Goal: Information Seeking & Learning: Find specific fact

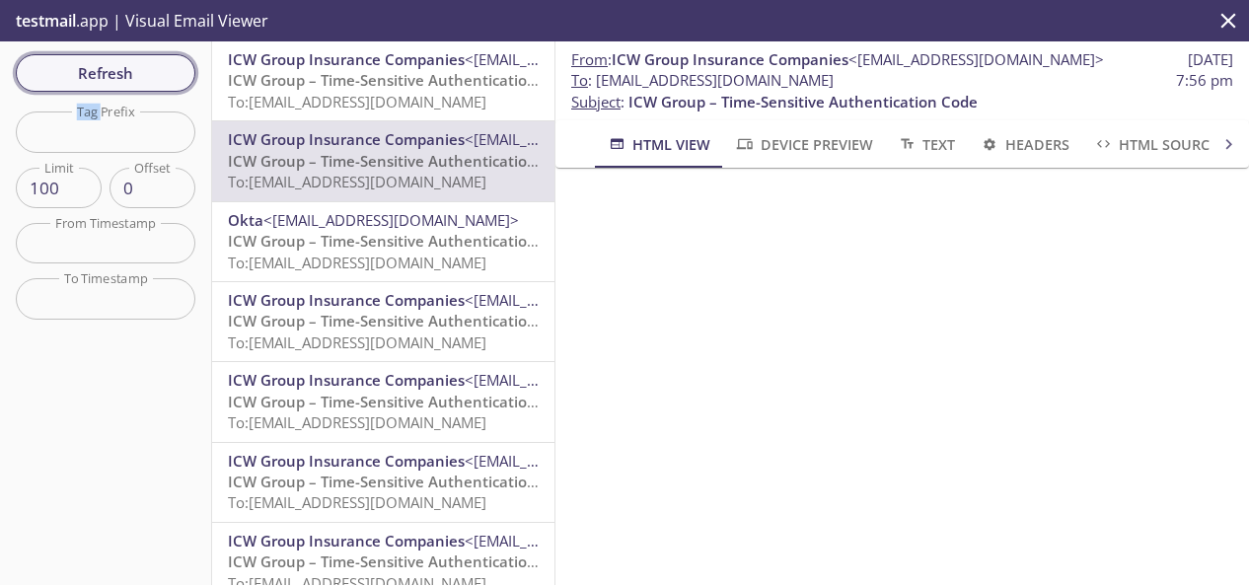
click at [51, 56] on button "Refresh" at bounding box center [106, 72] width 180 height 37
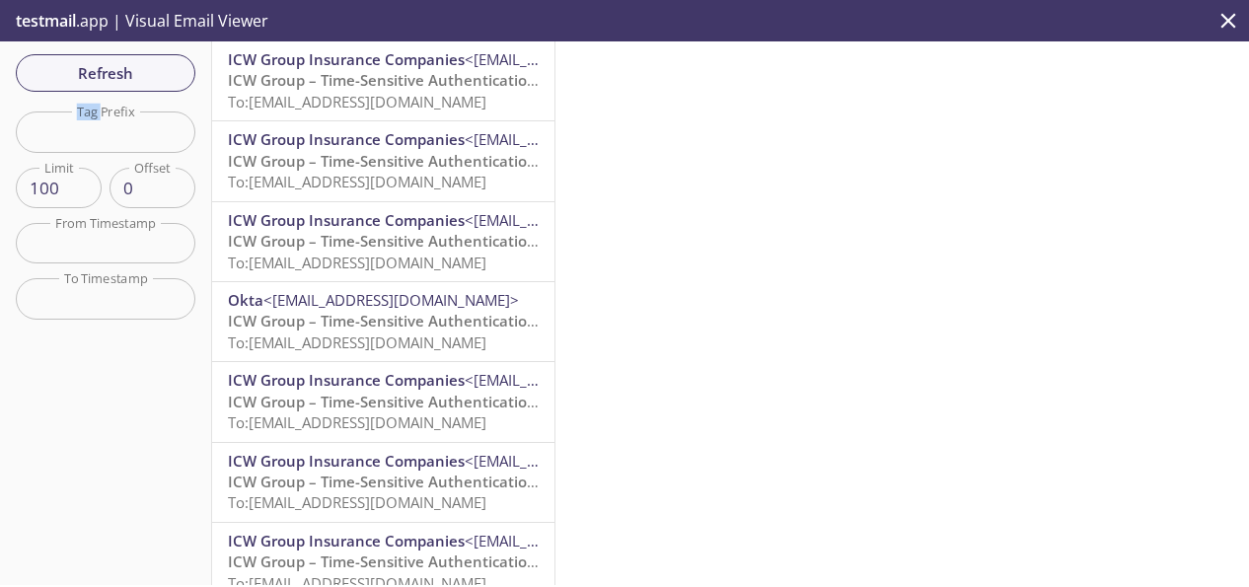
click at [286, 81] on span "ICW Group – Time-Sensitive Authentication Code" at bounding box center [402, 80] width 349 height 20
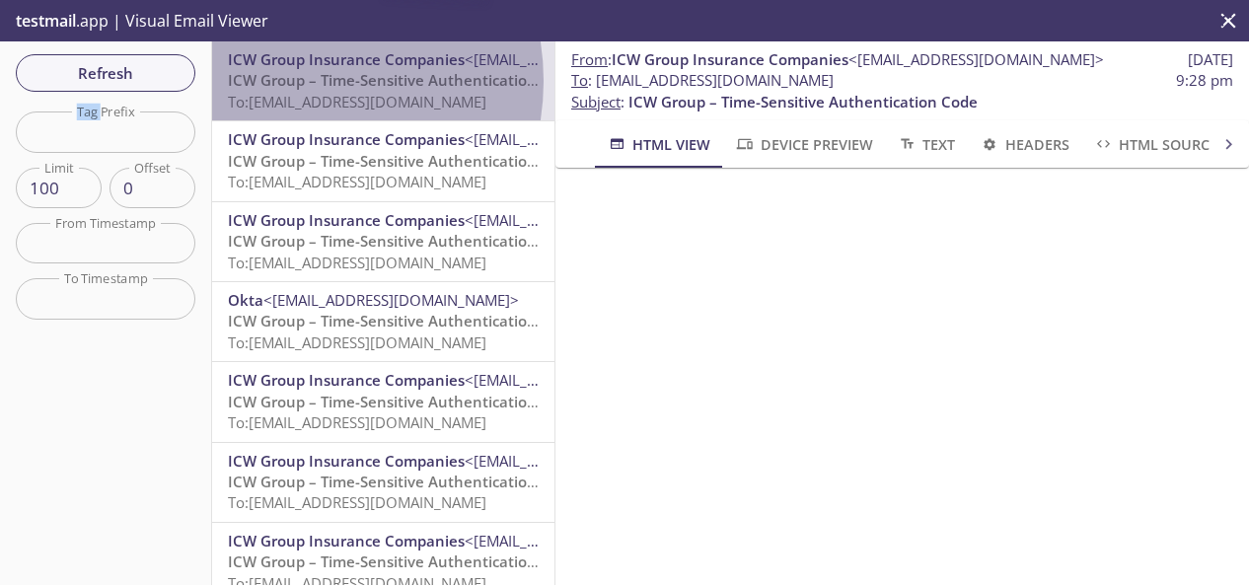
click at [286, 81] on span "ICW Group – Time-Sensitive Authentication Code" at bounding box center [402, 80] width 349 height 20
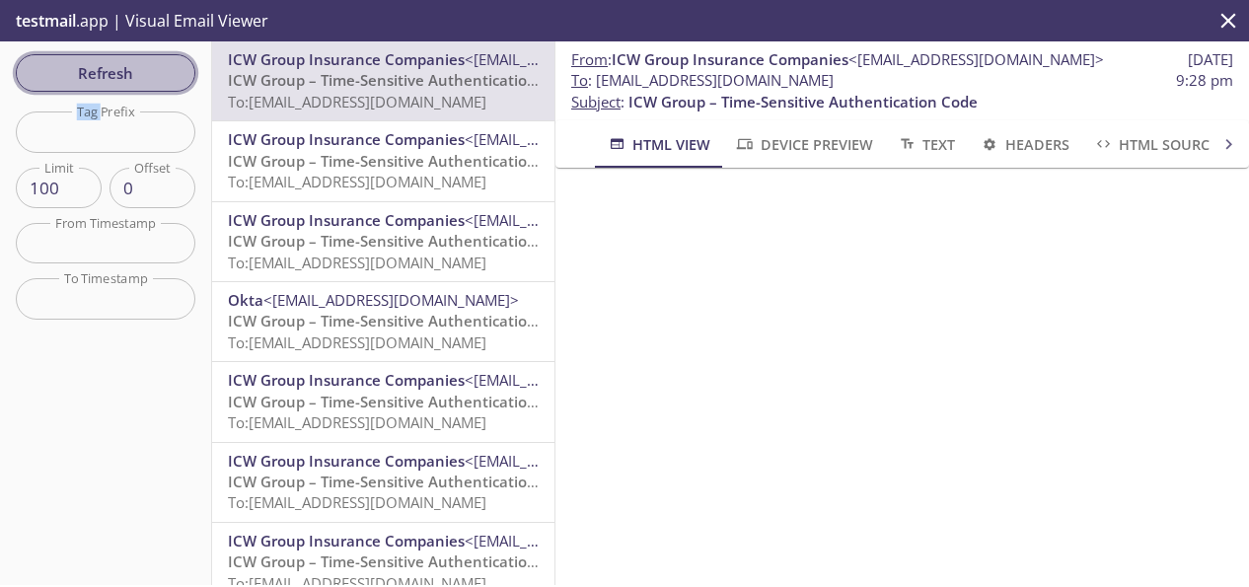
click at [147, 64] on span "Refresh" at bounding box center [106, 73] width 148 height 26
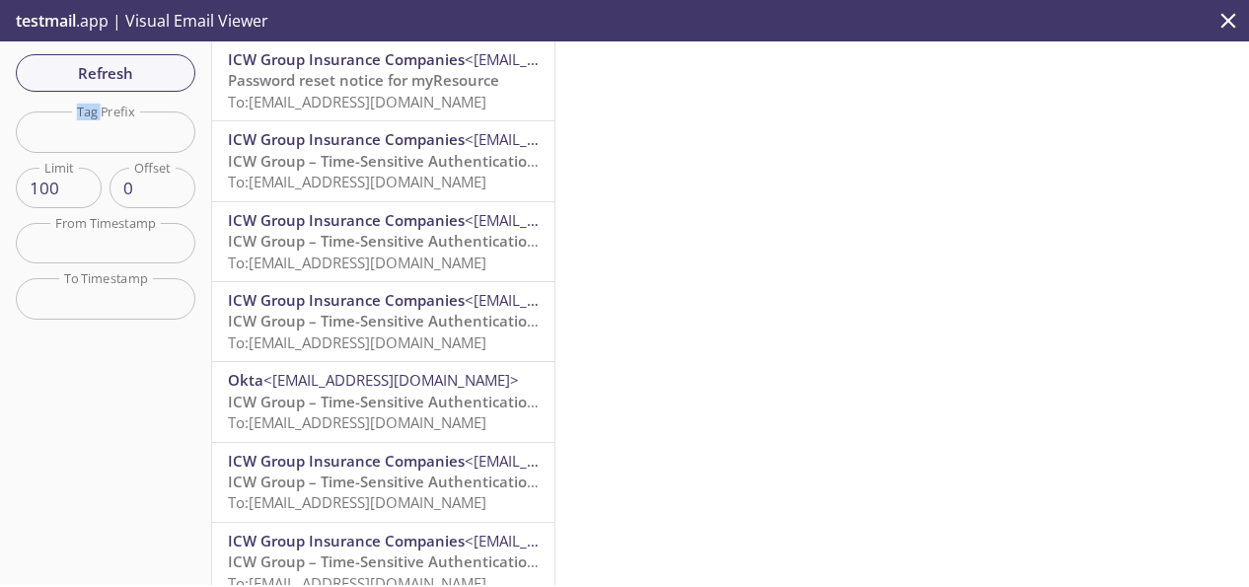
click at [282, 68] on span "ICW Group Insurance Companies" at bounding box center [346, 59] width 237 height 20
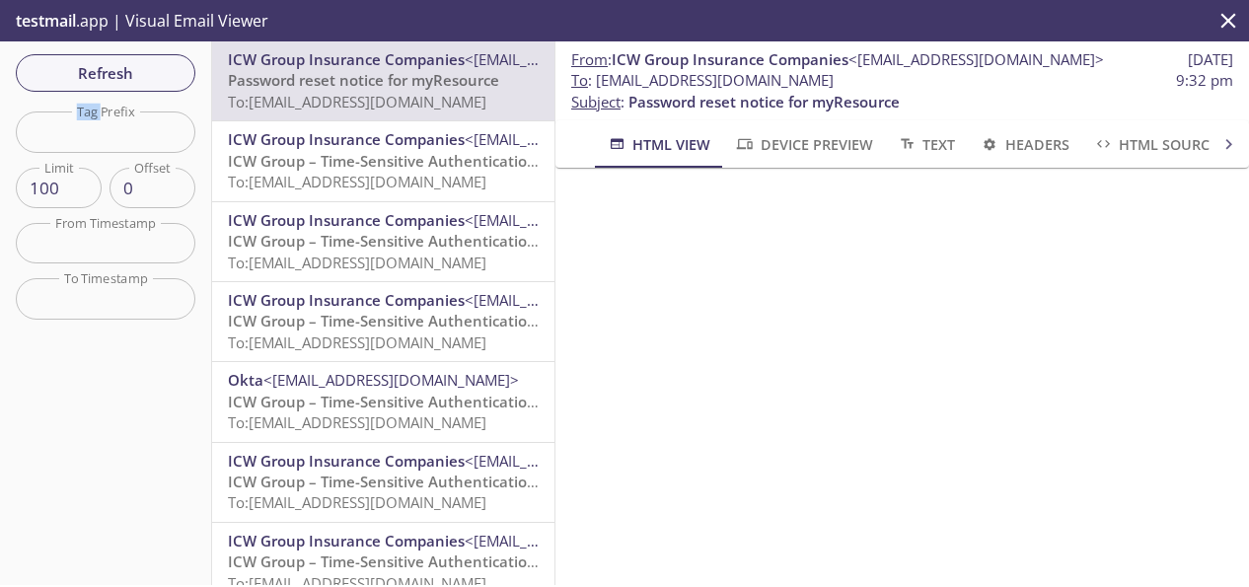
click at [781, 139] on span "Device Preview" at bounding box center [803, 144] width 138 height 25
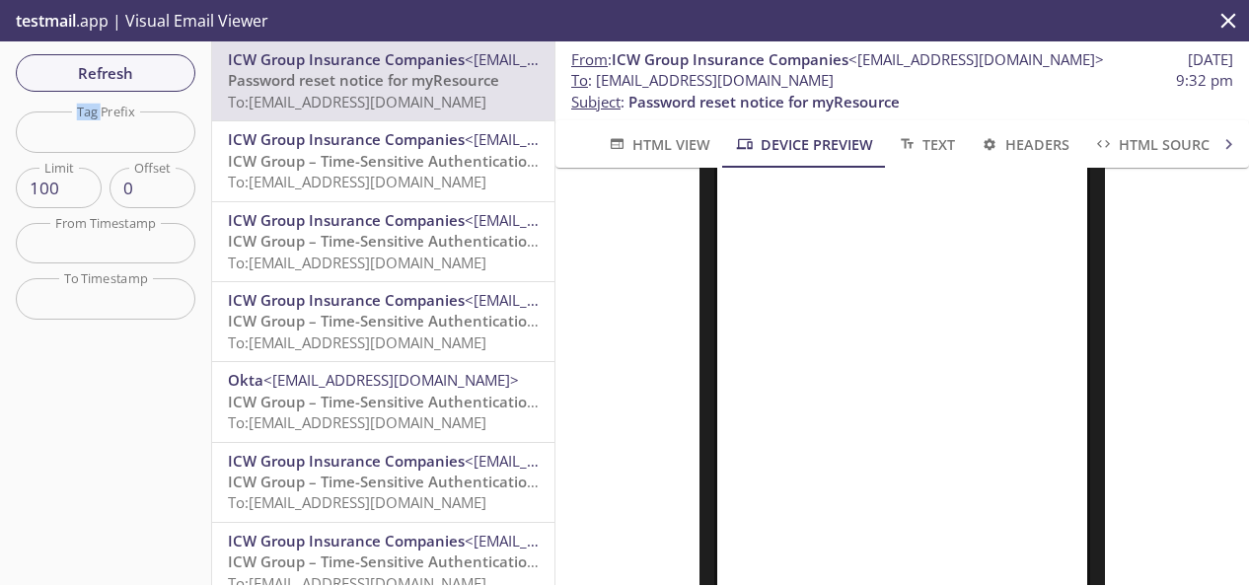
scroll to position [197, 0]
drag, startPoint x: 922, startPoint y: 77, endPoint x: 598, endPoint y: 92, distance: 324.0
click at [598, 92] on p "To : [EMAIL_ADDRESS][DOMAIN_NAME] 9:32 pm Subject : Password reset notice for m…" at bounding box center [902, 91] width 662 height 42
copy p "9:32 pm Sub"
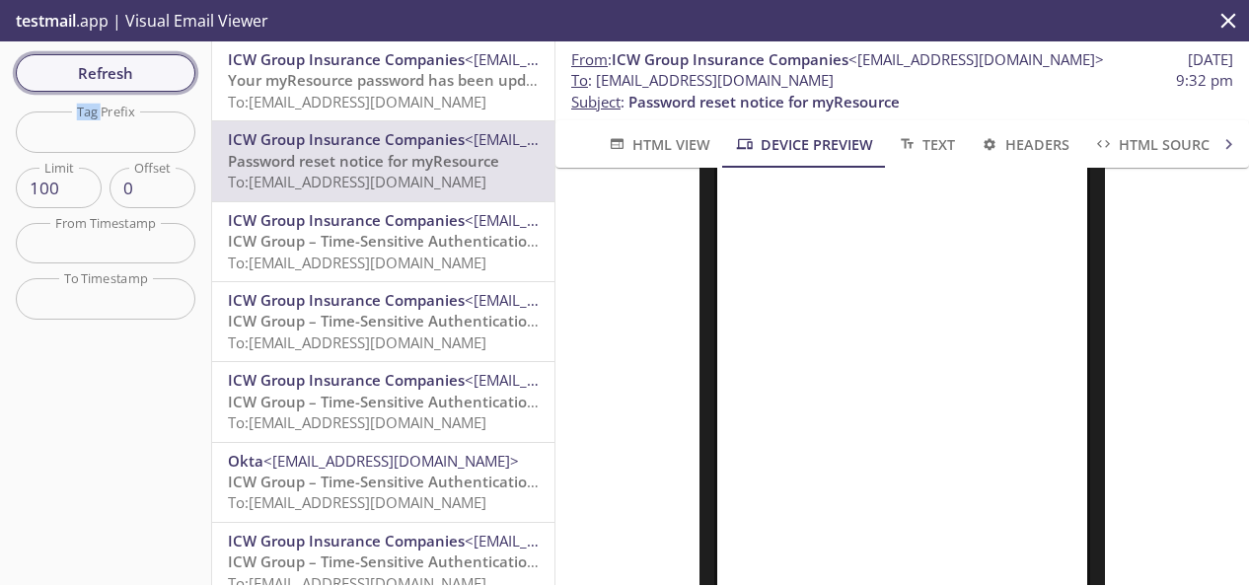
click at [168, 74] on span "Refresh" at bounding box center [106, 73] width 148 height 26
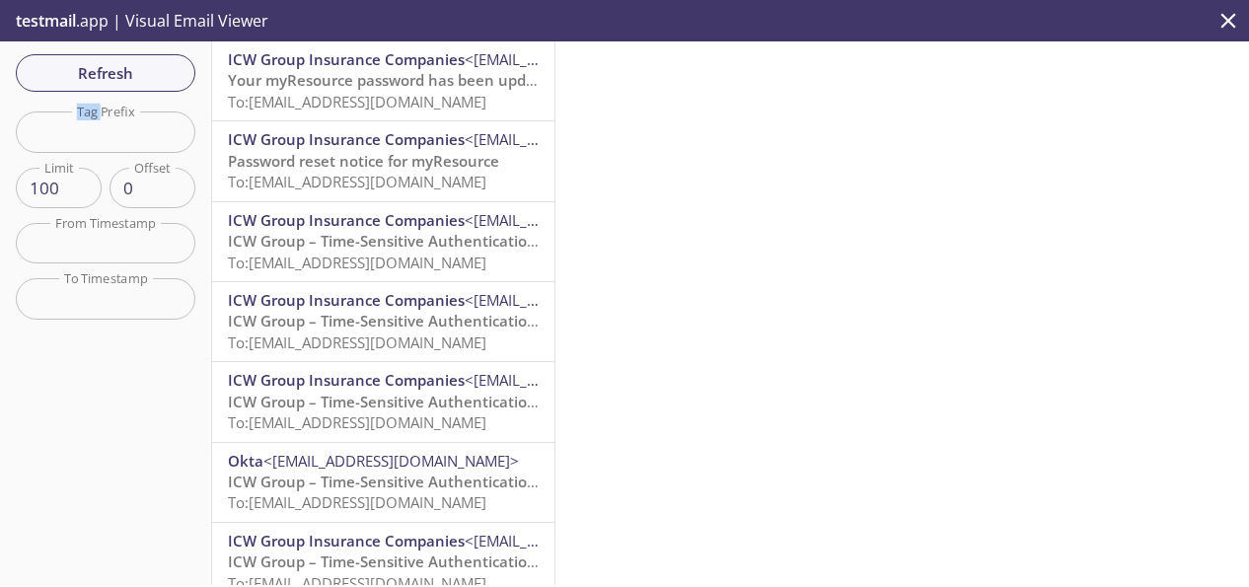
click at [348, 100] on span "To: [EMAIL_ADDRESS][DOMAIN_NAME]" at bounding box center [357, 102] width 259 height 20
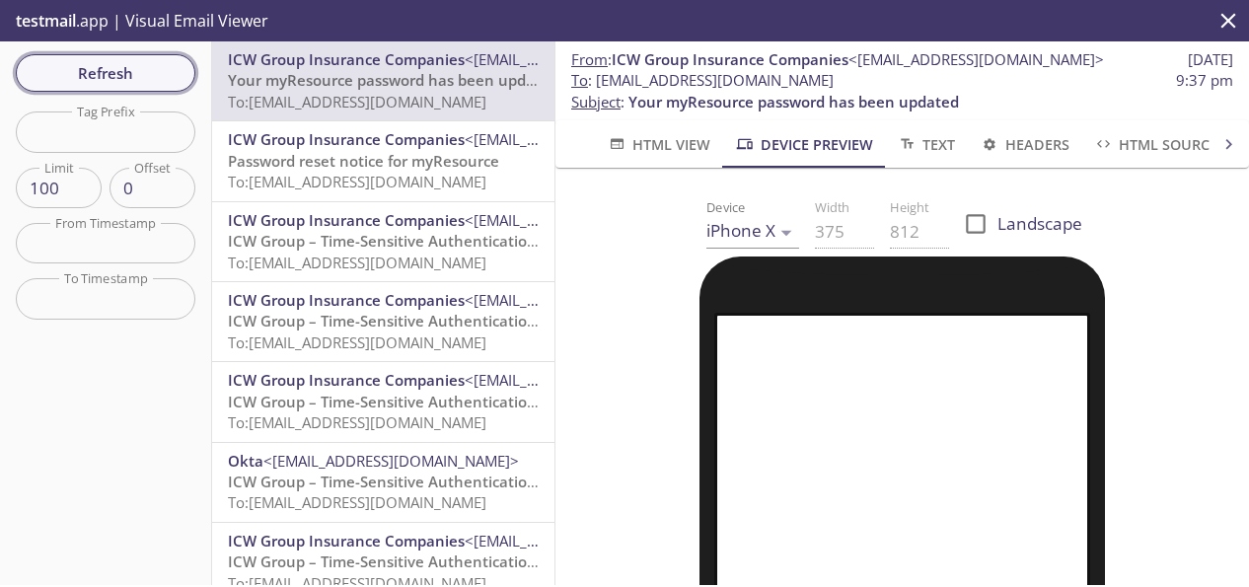
click at [118, 70] on span "Refresh" at bounding box center [106, 73] width 148 height 26
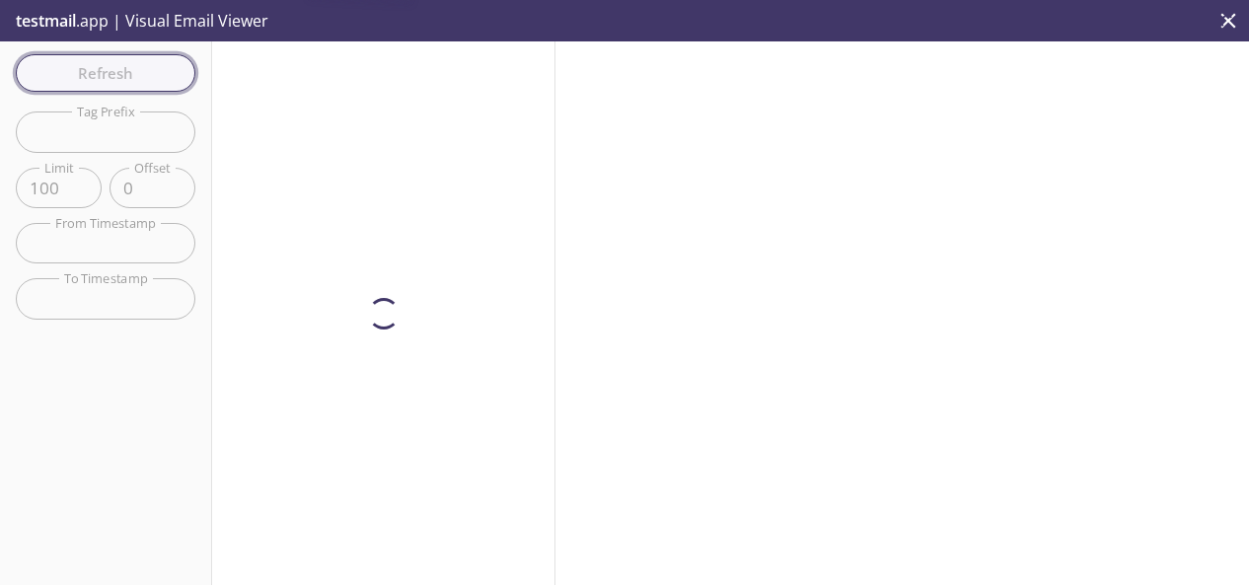
click at [118, 70] on div "Refresh Filters Tag Prefix Tag Prefix Limit 100 Limit Offset 0 Offset From Time…" at bounding box center [106, 313] width 212 height 544
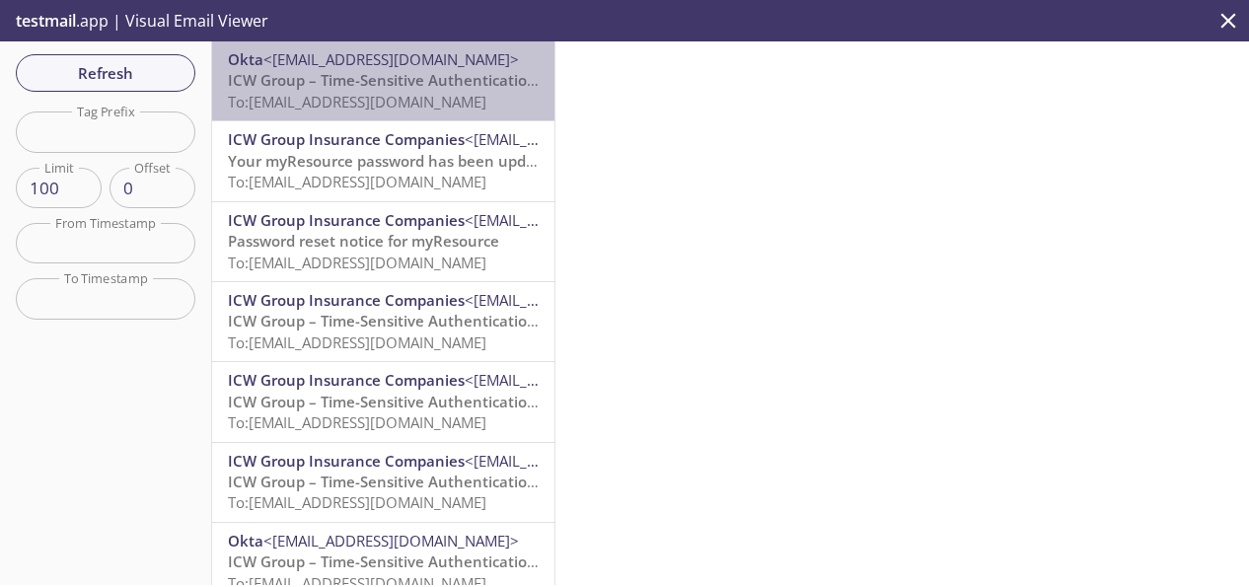
click at [393, 70] on span "ICW Group – Time-Sensitive Authentication Code" at bounding box center [402, 80] width 349 height 20
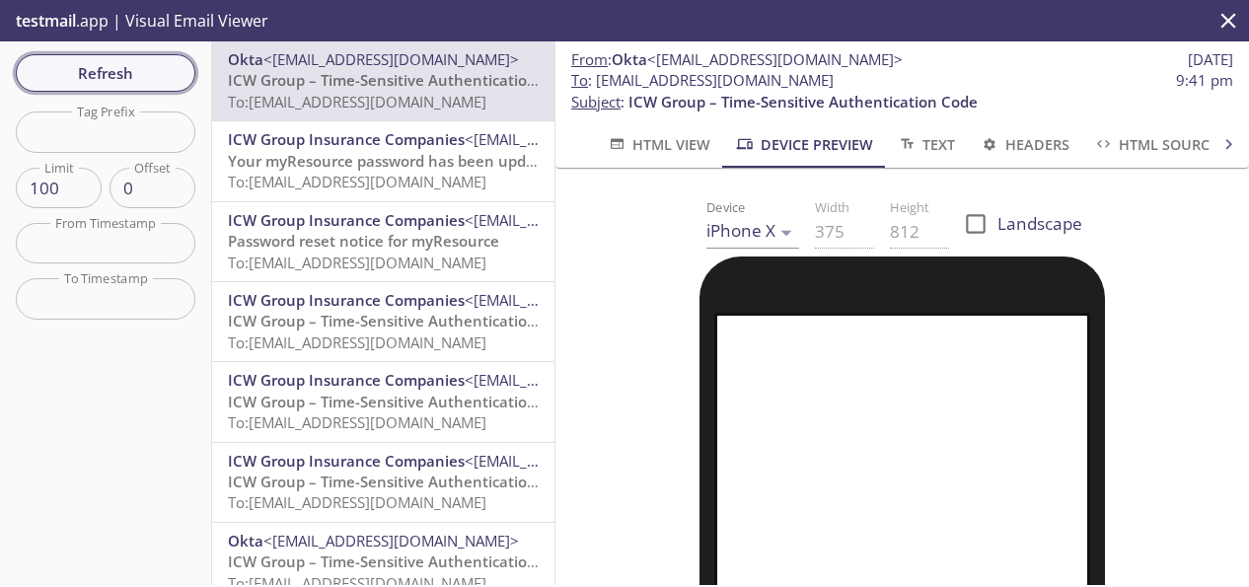
click at [139, 84] on span "Refresh" at bounding box center [106, 73] width 148 height 26
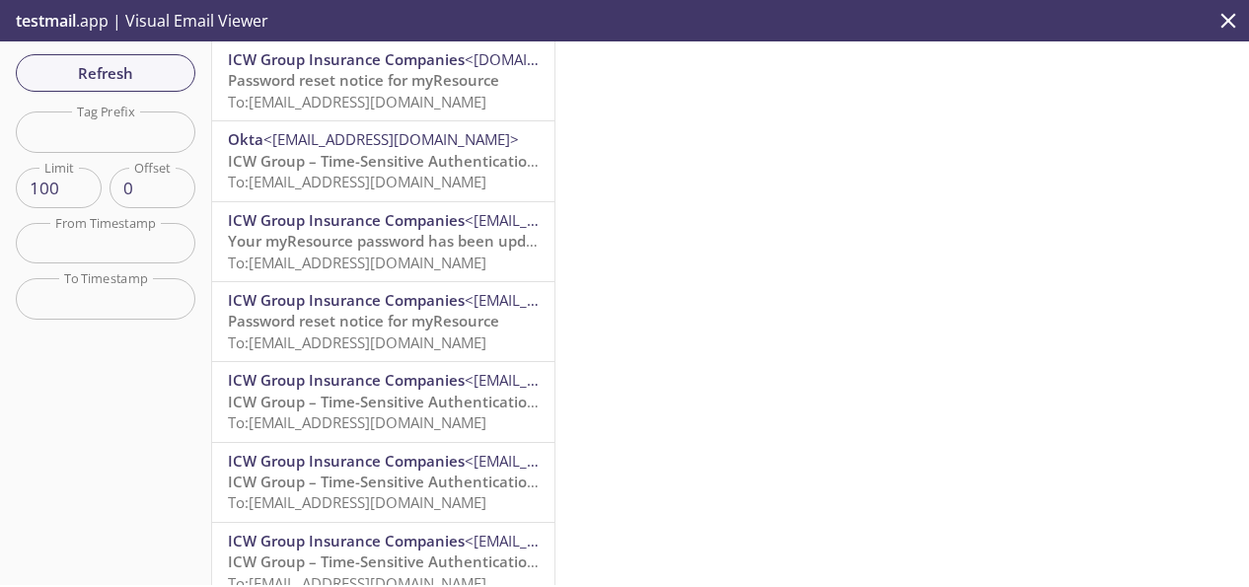
click at [424, 96] on span "To: [EMAIL_ADDRESS][DOMAIN_NAME]" at bounding box center [357, 102] width 259 height 20
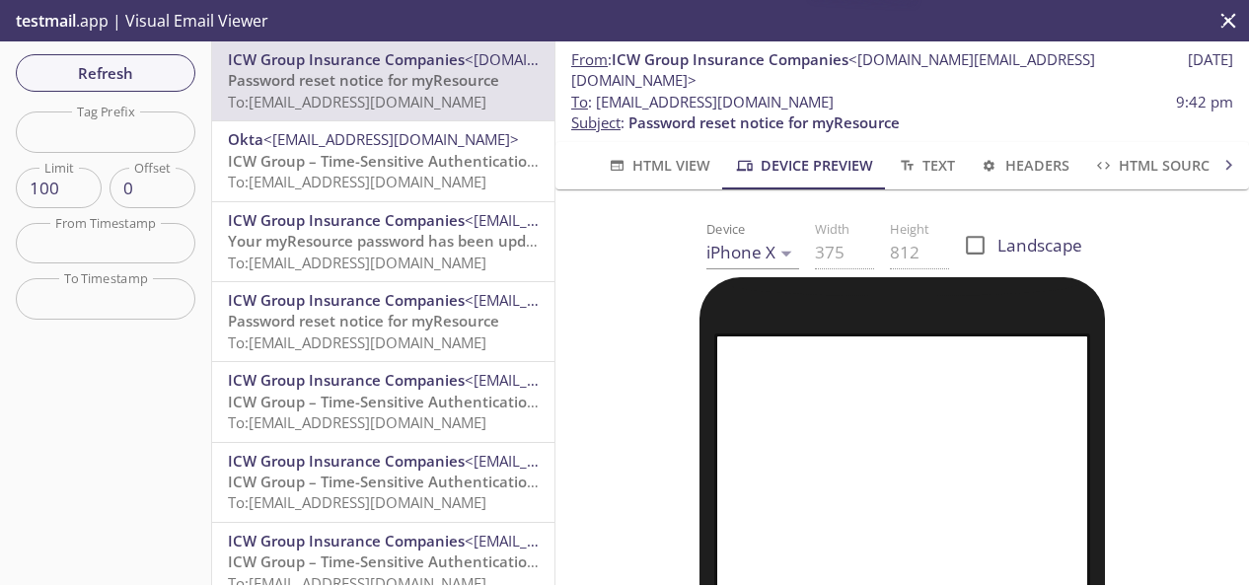
click at [428, 88] on span "Password reset notice for myResource" at bounding box center [363, 80] width 271 height 20
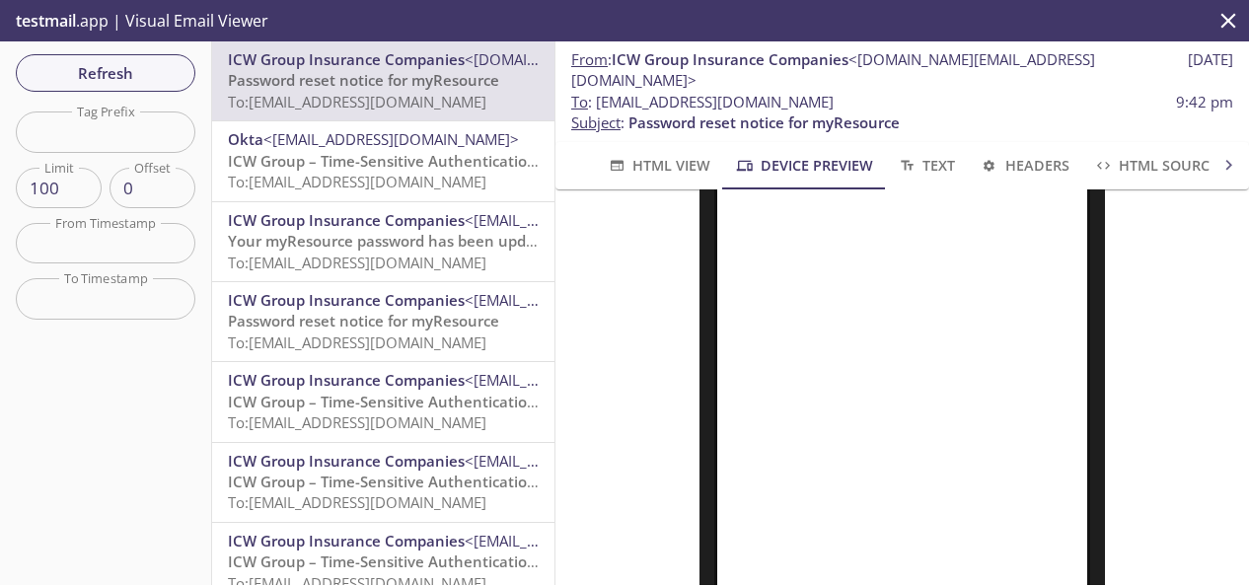
drag, startPoint x: 898, startPoint y: 84, endPoint x: 602, endPoint y: 75, distance: 296.1
click at [602, 92] on span "To : [EMAIL_ADDRESS][DOMAIN_NAME] 9:42 pm" at bounding box center [902, 102] width 662 height 21
copy span "[EMAIL_ADDRESS][DOMAIN_NAME]"
